Goal: Task Accomplishment & Management: Manage account settings

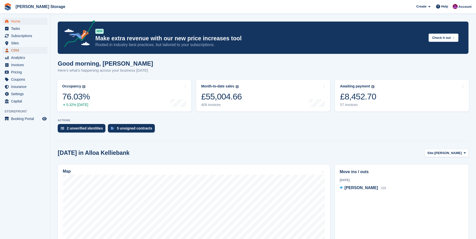
click at [14, 51] on span "CRM" at bounding box center [26, 50] width 30 height 7
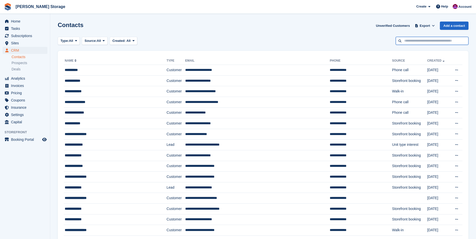
click at [434, 44] on input "text" at bounding box center [432, 41] width 73 height 8
type input "******"
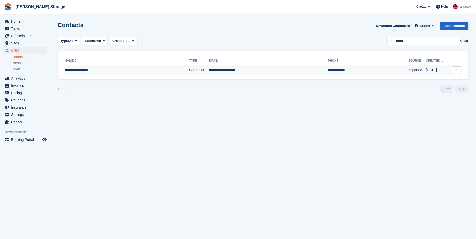
click at [189, 72] on td "Customer" at bounding box center [198, 70] width 19 height 11
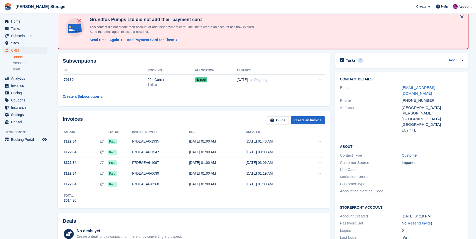
scroll to position [25, 0]
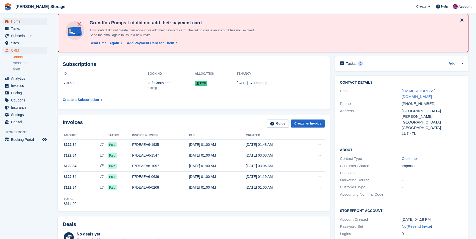
click at [10, 20] on link "Home" at bounding box center [25, 21] width 45 height 7
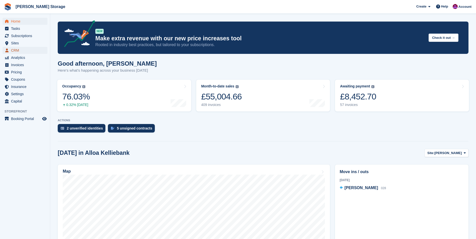
click at [17, 49] on span "CRM" at bounding box center [26, 50] width 30 height 7
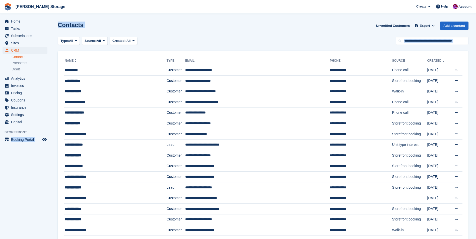
scroll to position [13, 0]
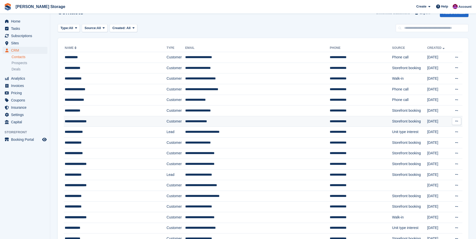
click at [167, 122] on td "Customer" at bounding box center [176, 121] width 19 height 11
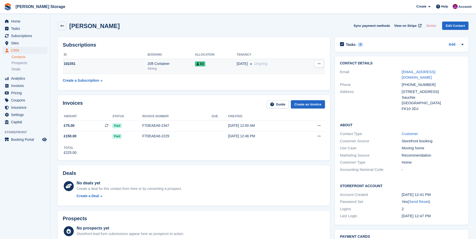
click at [318, 63] on icon at bounding box center [319, 63] width 3 height 3
click at [222, 65] on div "E2" at bounding box center [216, 63] width 42 height 5
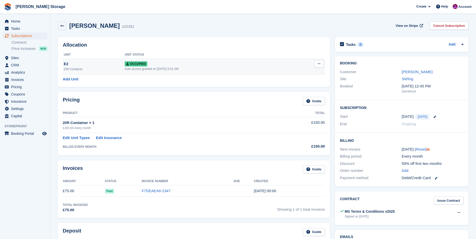
click at [317, 64] on button at bounding box center [318, 64] width 9 height 8
click at [287, 91] on p "Deallocate" at bounding box center [300, 91] width 44 height 7
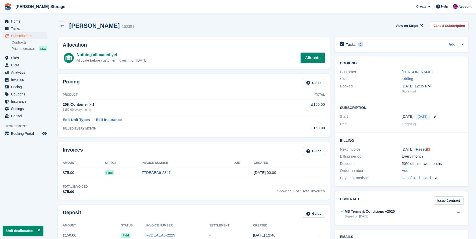
click at [306, 58] on link "Allocate" at bounding box center [313, 58] width 24 height 10
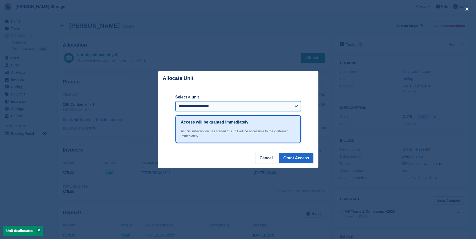
click at [242, 107] on select "**********" at bounding box center [237, 106] width 125 height 10
select select "******"
click at [175, 102] on select "**********" at bounding box center [237, 106] width 125 height 10
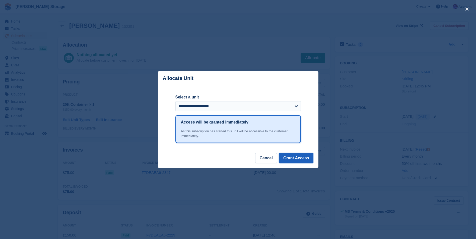
click at [293, 159] on button "Grant Access" at bounding box center [296, 158] width 34 height 10
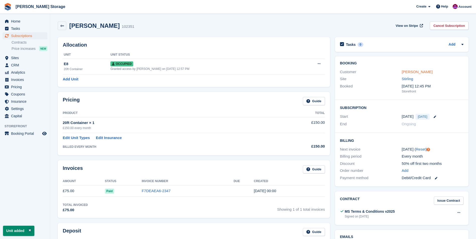
click at [413, 70] on link "[PERSON_NAME]" at bounding box center [417, 72] width 31 height 4
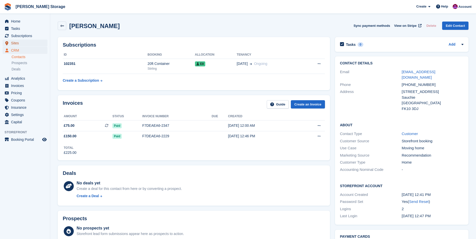
click at [14, 44] on span "Sites" at bounding box center [26, 43] width 30 height 7
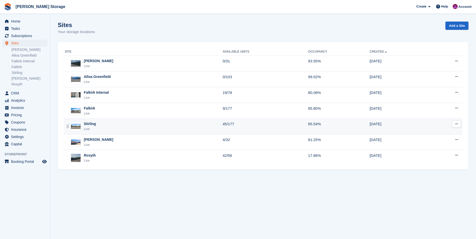
click at [116, 128] on div "Stirling Live" at bounding box center [144, 126] width 158 height 10
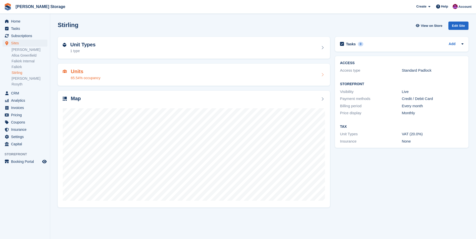
click at [137, 75] on div "Units 65.54% occupancy" at bounding box center [194, 75] width 262 height 12
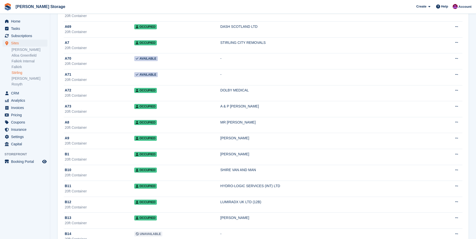
scroll to position [979, 0]
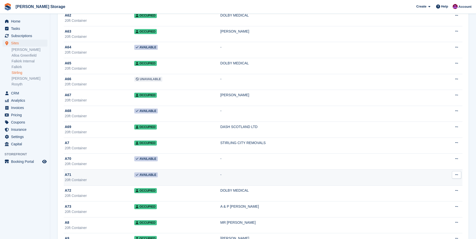
click at [174, 178] on td "Available" at bounding box center [177, 178] width 86 height 16
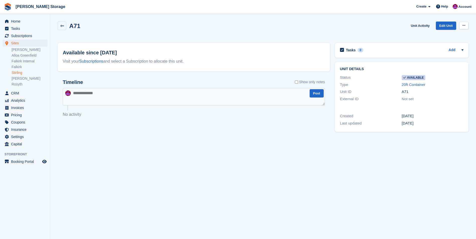
click at [464, 27] on icon at bounding box center [463, 25] width 3 height 3
click at [427, 37] on p "Make unavailable" at bounding box center [445, 35] width 44 height 7
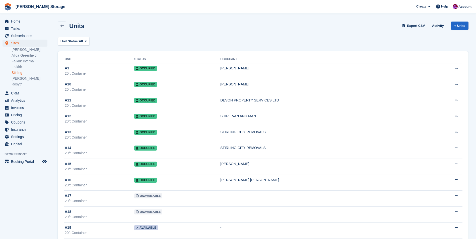
scroll to position [979, 0]
